Goal: Information Seeking & Learning: Compare options

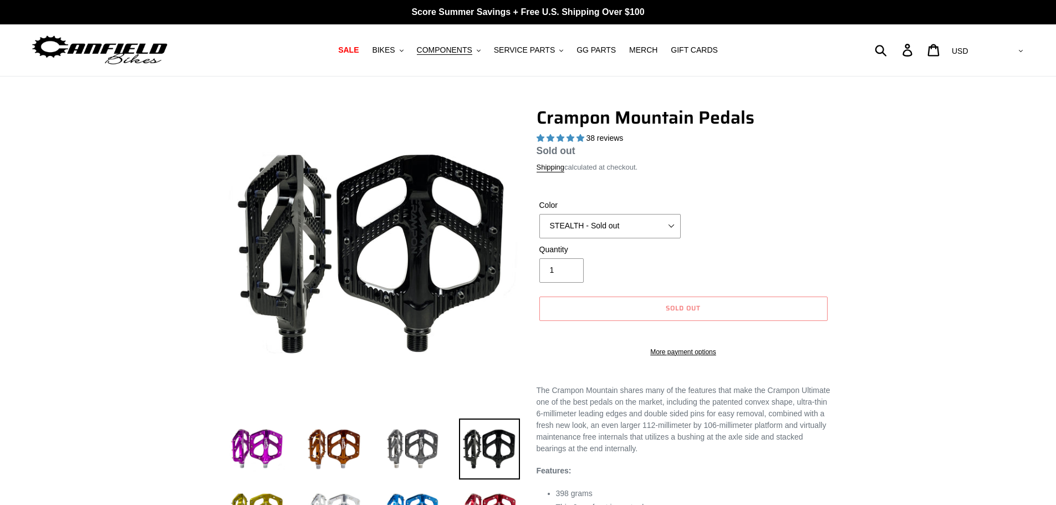
select select "highest-rating"
click at [606, 224] on select "GRAY BLACK STEALTH - Sold out POLISHED RED BLUE [GEOGRAPHIC_DATA] ORANGE PNW GR…" at bounding box center [609, 226] width 141 height 24
select select "highest-rating"
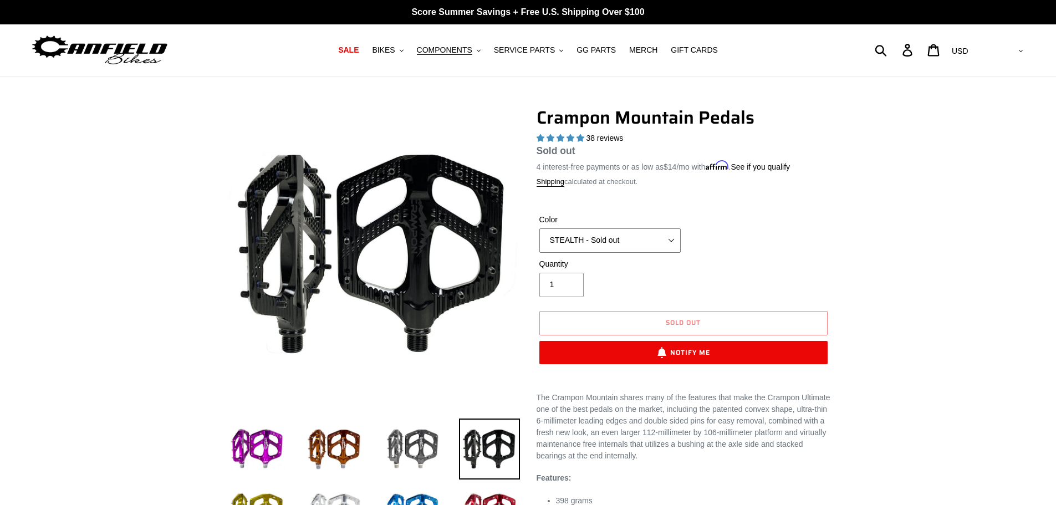
click at [610, 245] on select "GRAY BLACK STEALTH - Sold out POLISHED RED BLUE [GEOGRAPHIC_DATA] ORANGE PNW GR…" at bounding box center [609, 240] width 141 height 24
click at [539, 228] on select "GRAY BLACK STEALTH - Sold out POLISHED RED BLUE [GEOGRAPHIC_DATA] ORANGE PNW GR…" at bounding box center [609, 240] width 141 height 24
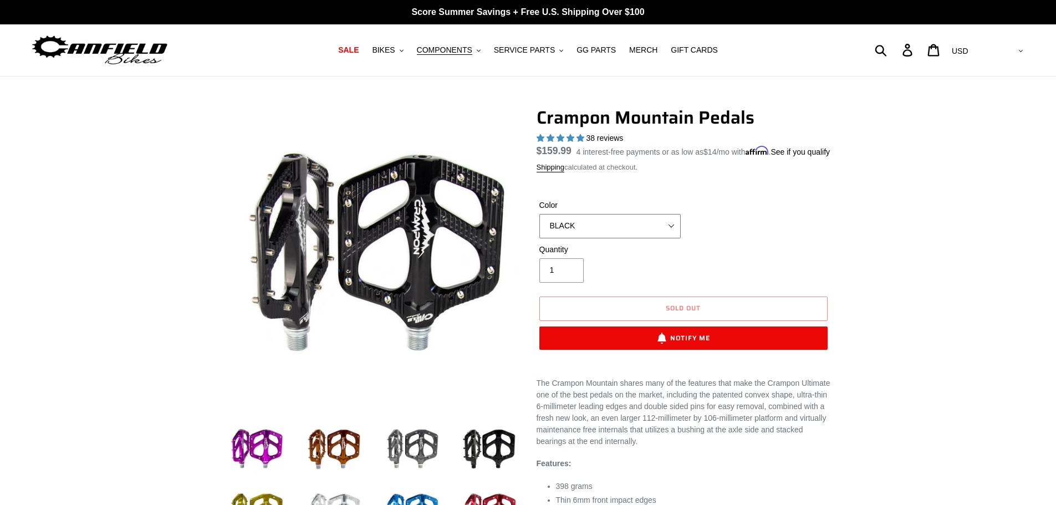
click at [598, 236] on select "GRAY BLACK STEALTH - Sold out POLISHED RED BLUE [GEOGRAPHIC_DATA] ORANGE PNW GR…" at bounding box center [609, 226] width 141 height 24
click at [539, 227] on select "GRAY BLACK STEALTH - Sold out POLISHED RED BLUE [GEOGRAPHIC_DATA] ORANGE PNW GR…" at bounding box center [609, 226] width 141 height 24
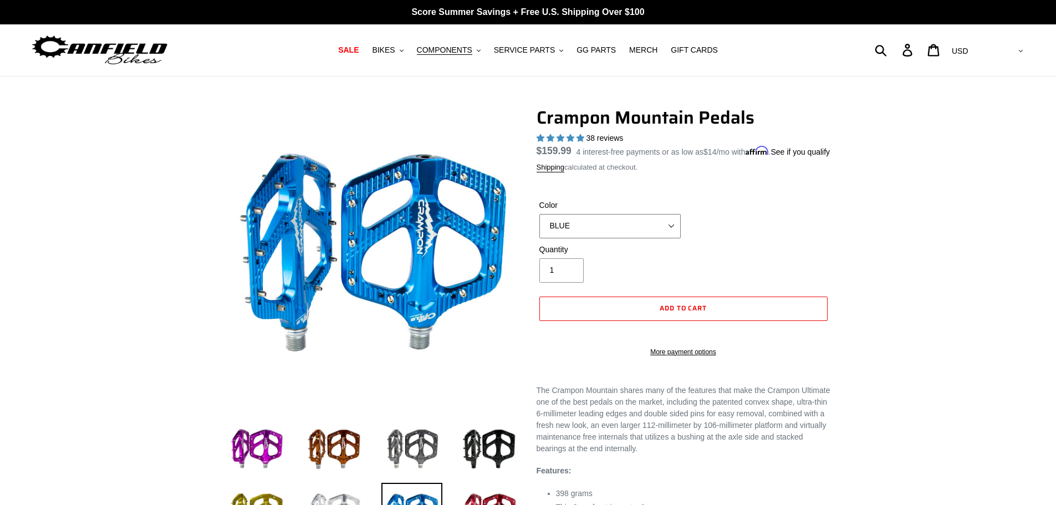
click at [591, 238] on select "GRAY BLACK STEALTH - Sold out POLISHED RED BLUE [GEOGRAPHIC_DATA] ORANGE PNW GR…" at bounding box center [609, 226] width 141 height 24
click at [539, 227] on select "GRAY BLACK STEALTH - Sold out POLISHED RED BLUE [GEOGRAPHIC_DATA] ORANGE PNW GR…" at bounding box center [609, 226] width 141 height 24
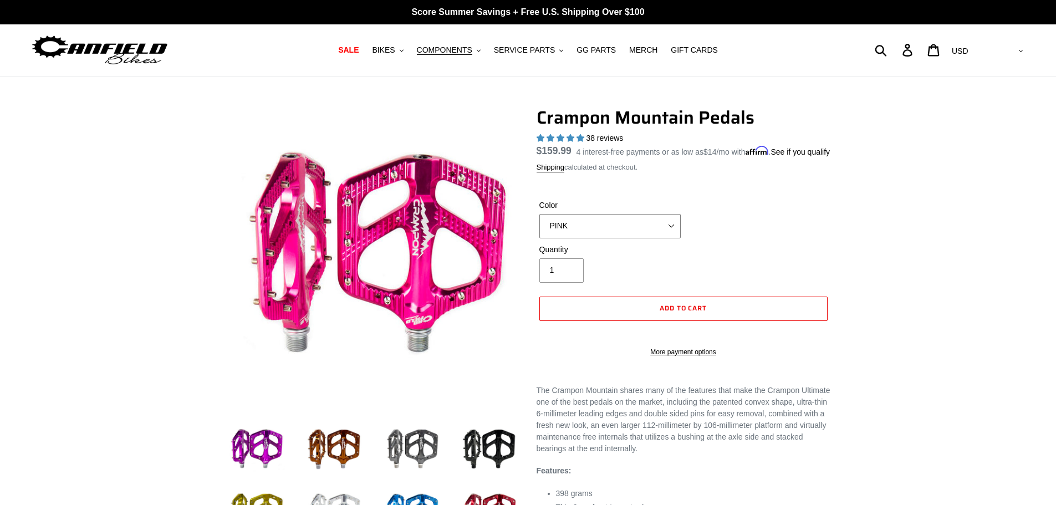
click at [592, 238] on select "GRAY BLACK STEALTH - Sold out POLISHED RED BLUE [GEOGRAPHIC_DATA] ORANGE PNW GR…" at bounding box center [609, 226] width 141 height 24
click at [539, 227] on select "GRAY BLACK STEALTH - Sold out POLISHED RED BLUE [GEOGRAPHIC_DATA] ORANGE PNW GR…" at bounding box center [609, 226] width 141 height 24
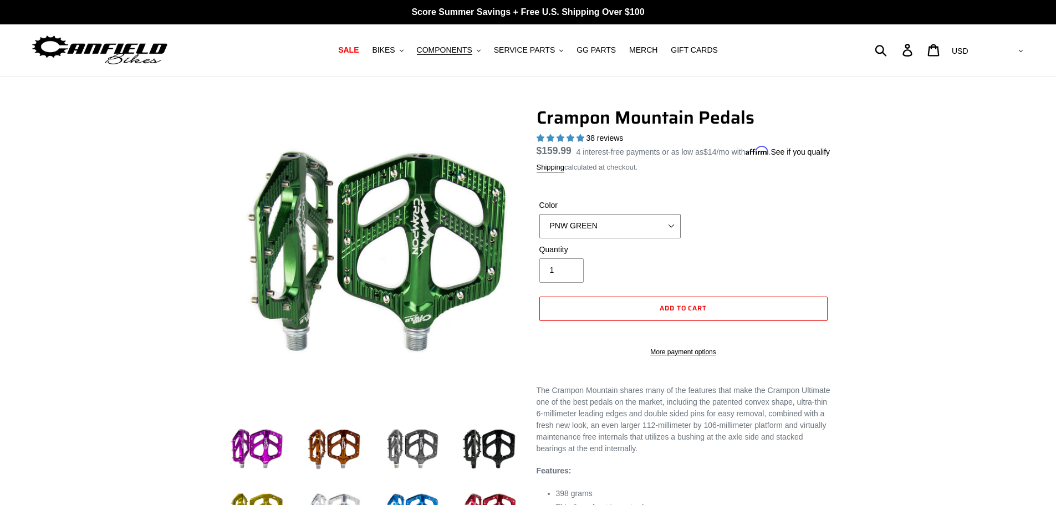
click at [598, 238] on select "GRAY BLACK STEALTH - Sold out POLISHED RED BLUE [GEOGRAPHIC_DATA] ORANGE PNW GR…" at bounding box center [609, 226] width 141 height 24
click at [765, 243] on div "Color GRAY BLACK STEALTH - Sold out POLISHED RED BLUE BAJA GOLD ORANGE PNW GREE…" at bounding box center [683, 221] width 294 height 44
click at [600, 237] on select "GRAY BLACK STEALTH - Sold out POLISHED RED BLUE [GEOGRAPHIC_DATA] ORANGE PNW GR…" at bounding box center [609, 226] width 141 height 24
select select "STEALTH - Sold out"
click at [539, 227] on select "GRAY BLACK STEALTH - Sold out POLISHED RED BLUE [GEOGRAPHIC_DATA] ORANGE PNW GR…" at bounding box center [609, 226] width 141 height 24
